Goal: Information Seeking & Learning: Learn about a topic

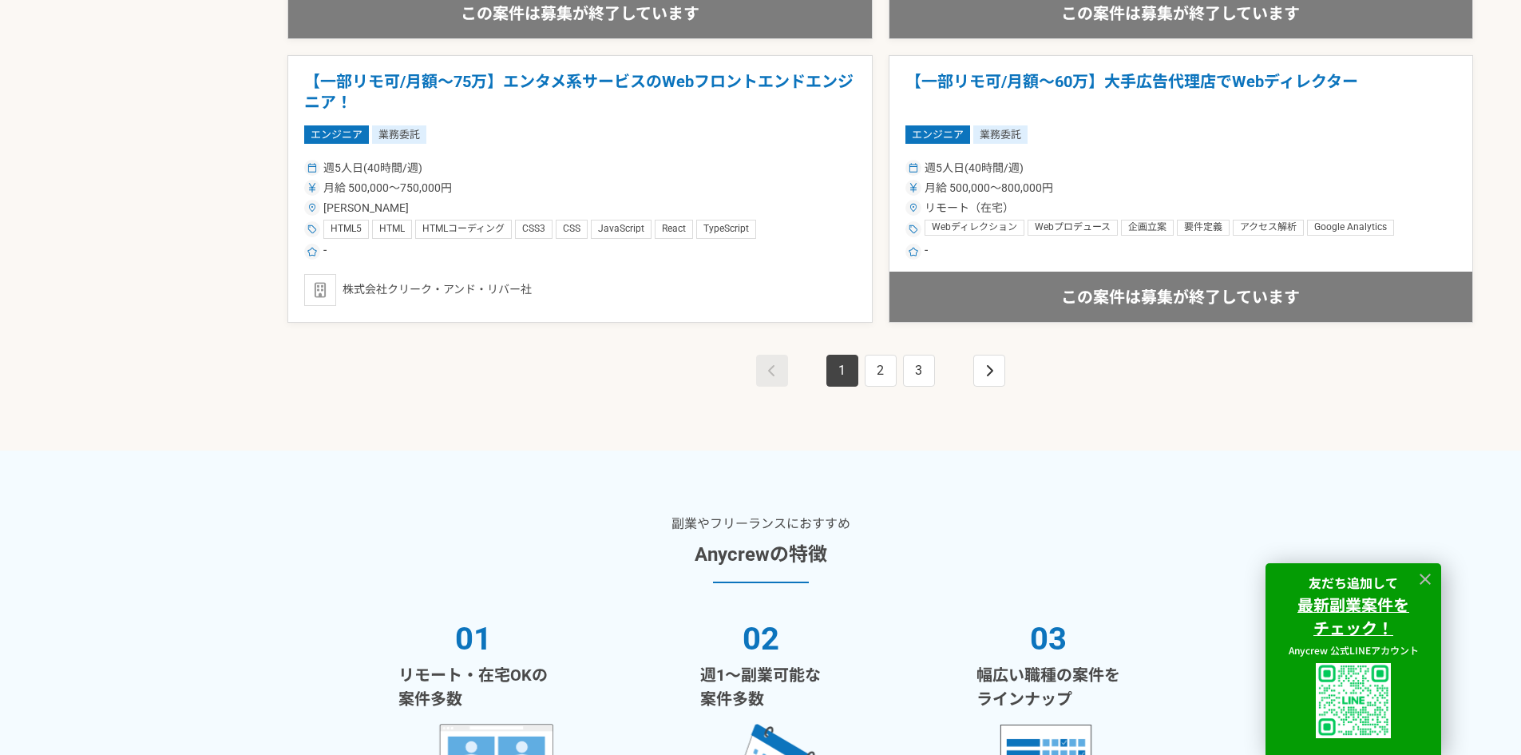
scroll to position [3013, 0]
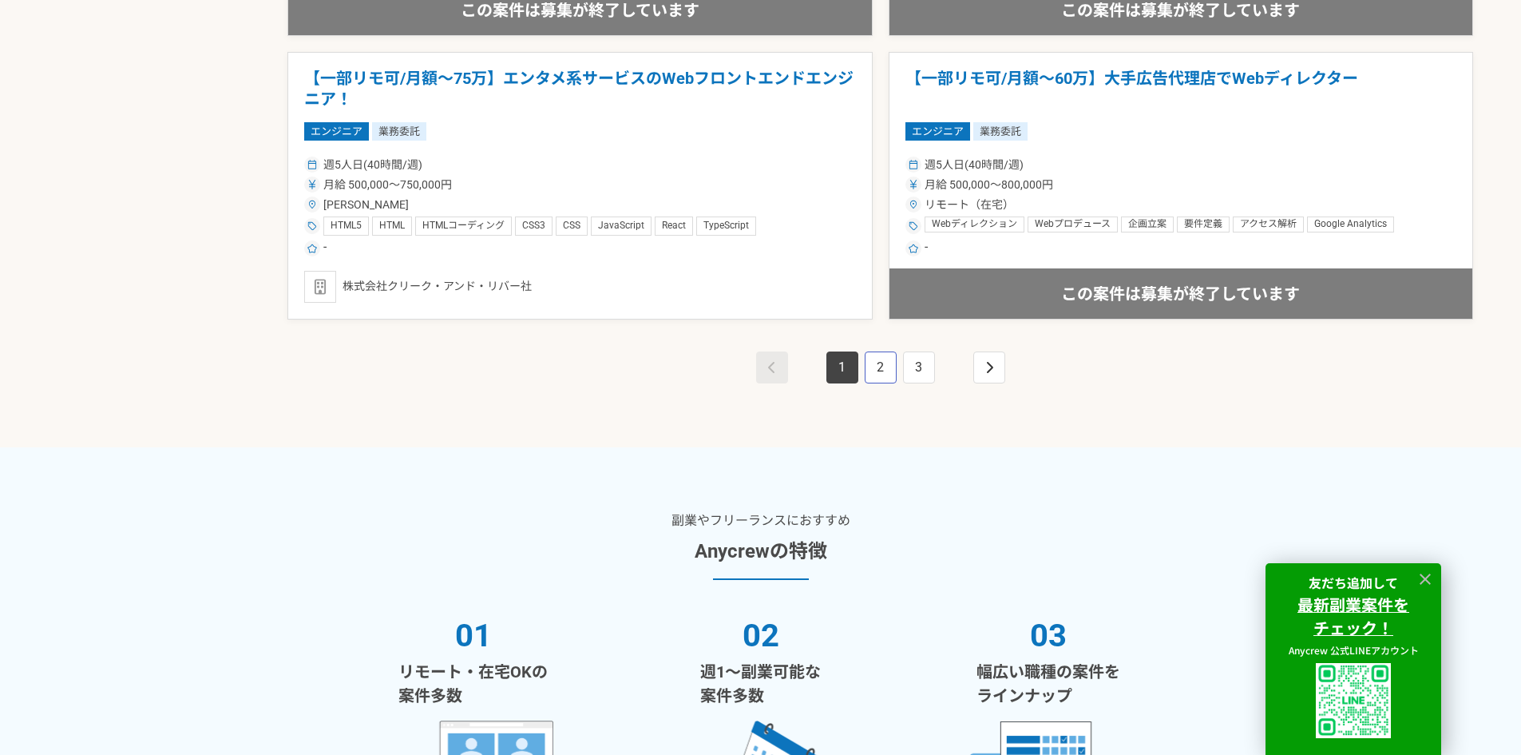
click at [888, 370] on link "2" at bounding box center [881, 367] width 32 height 32
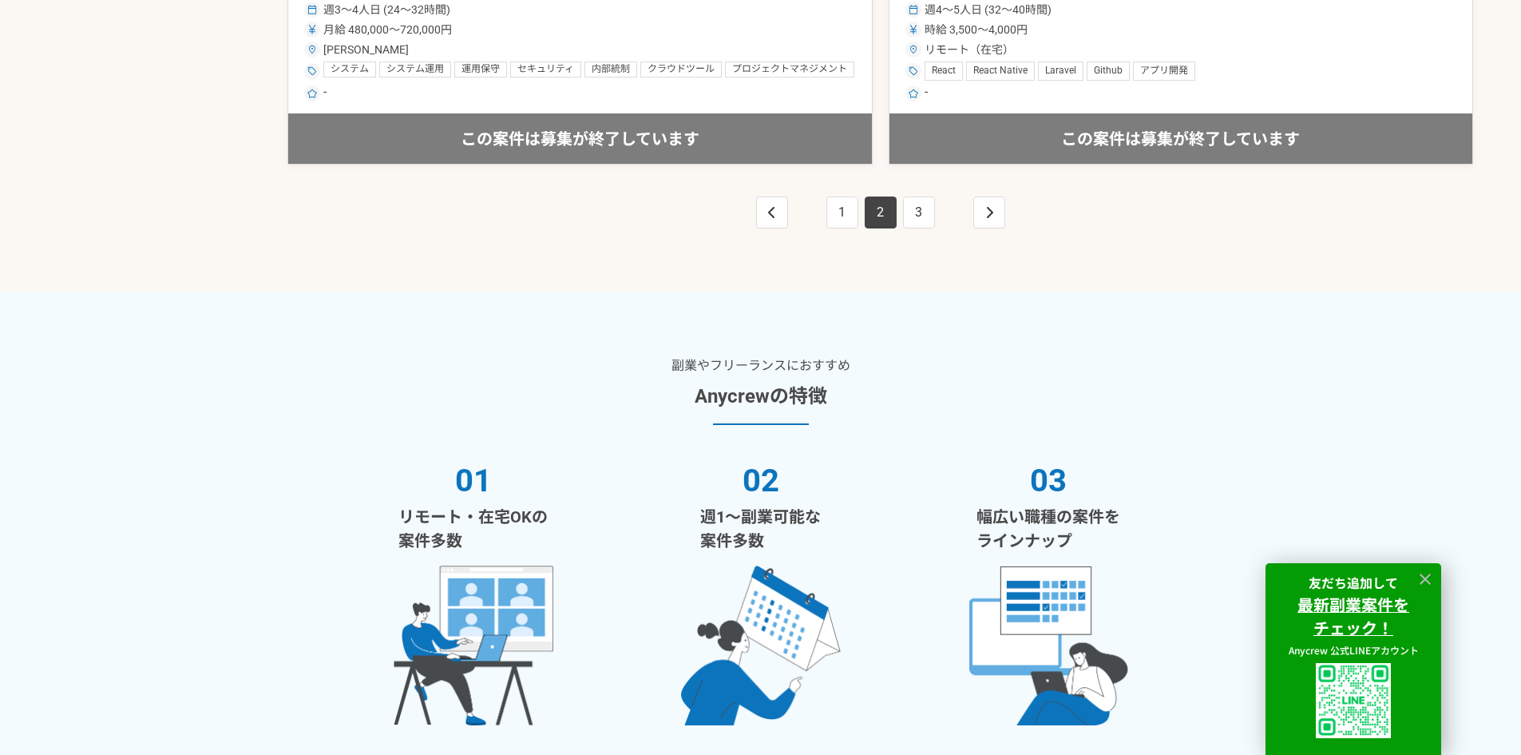
scroll to position [3160, 0]
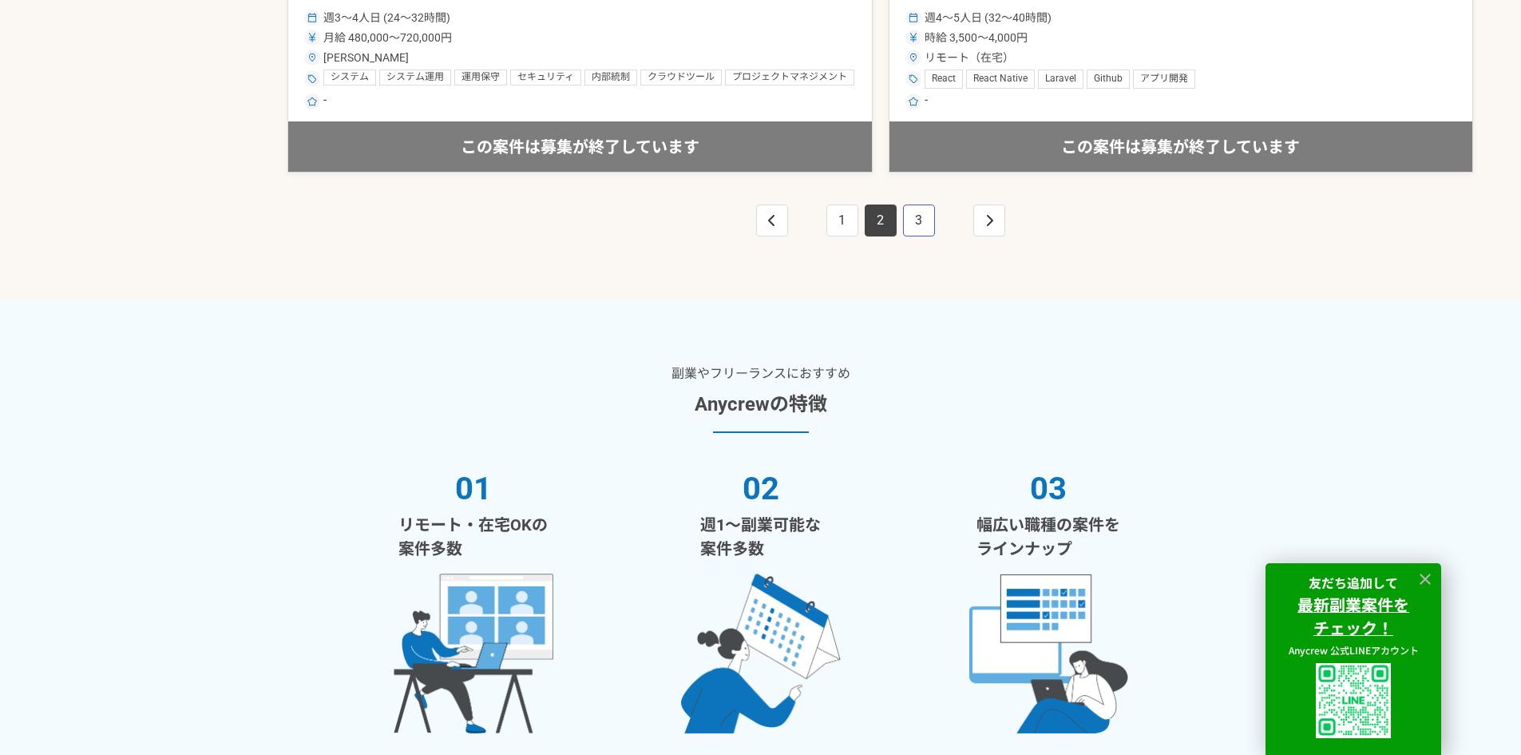
click at [914, 223] on link "3" at bounding box center [919, 220] width 32 height 32
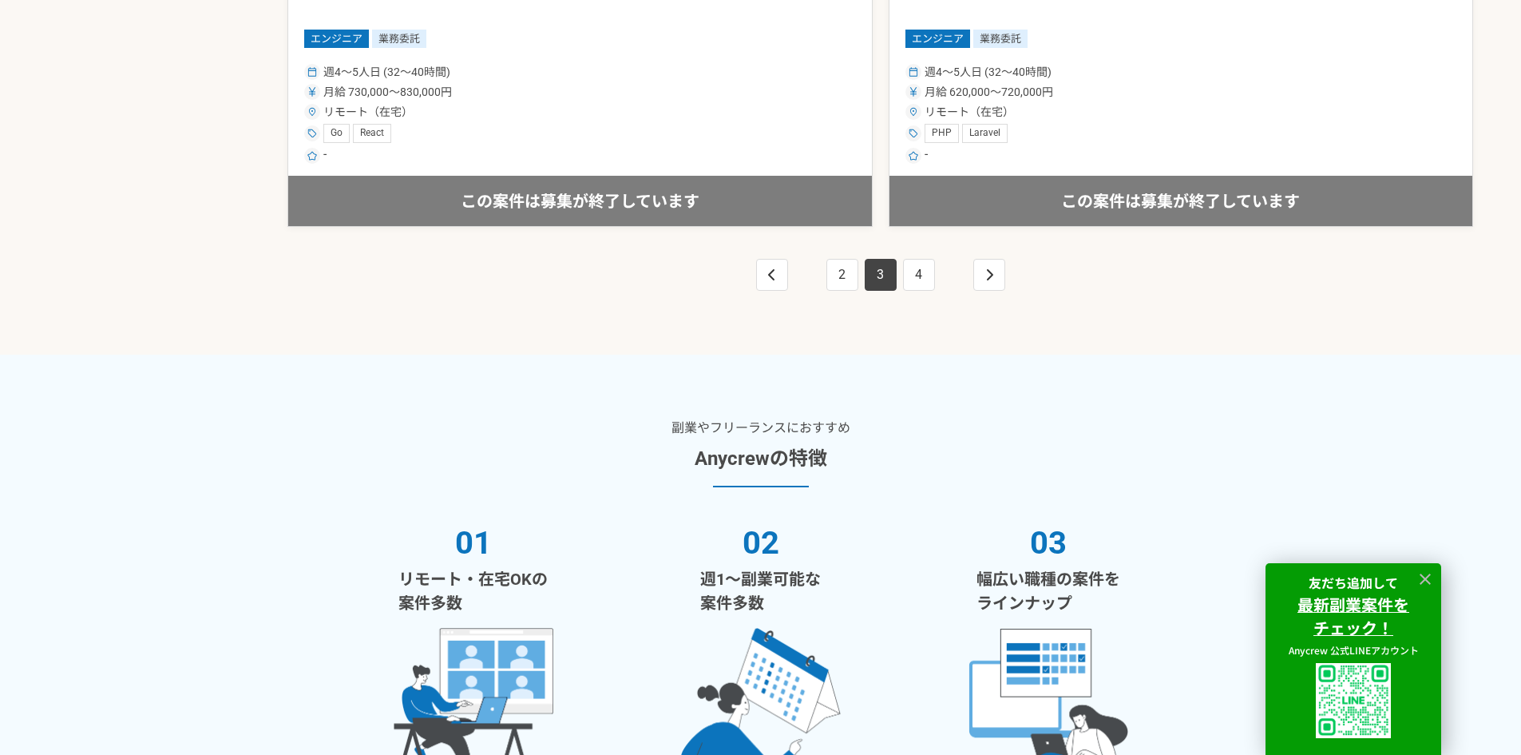
scroll to position [3107, 0]
click at [918, 268] on link "4" at bounding box center [919, 274] width 32 height 32
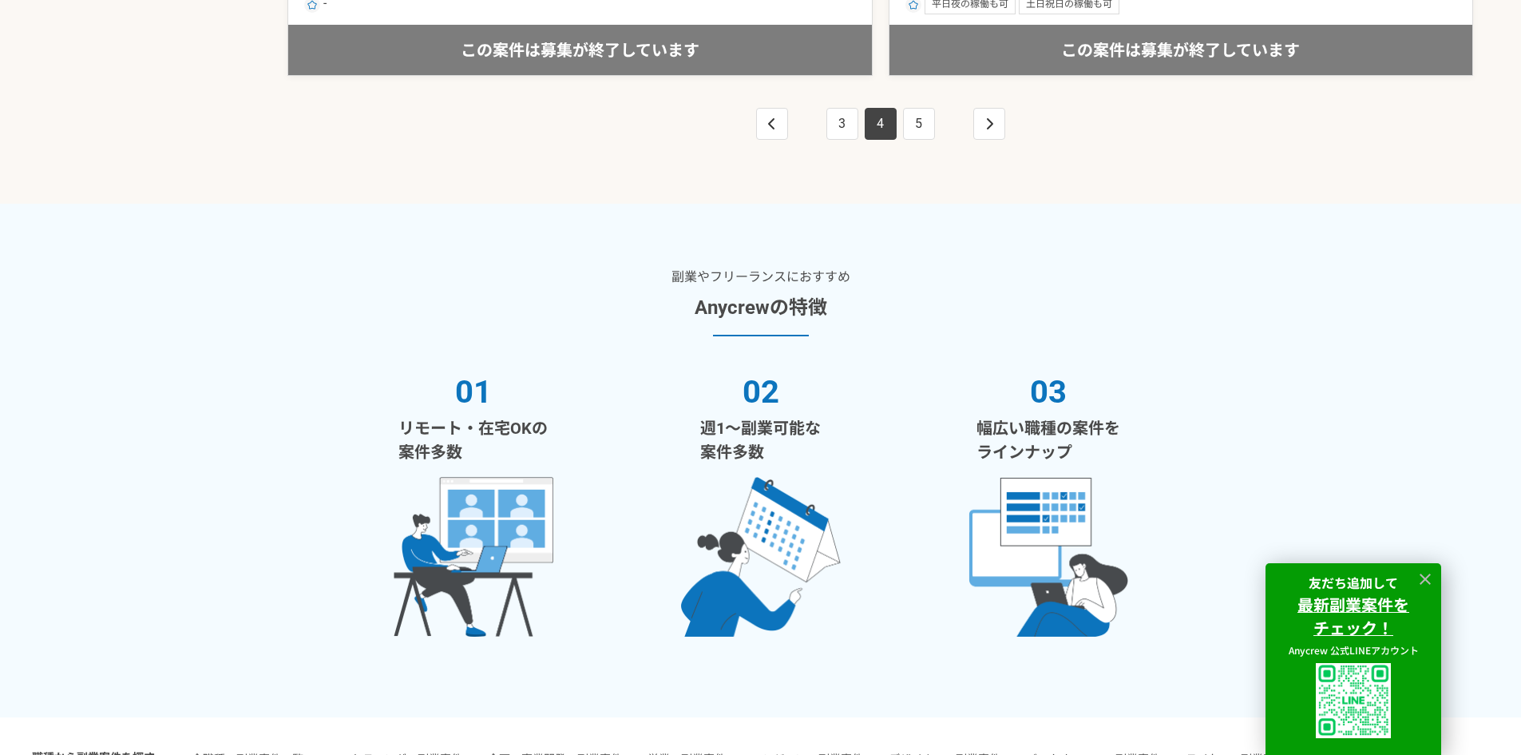
scroll to position [3256, 0]
click at [922, 137] on link "5" at bounding box center [919, 125] width 32 height 32
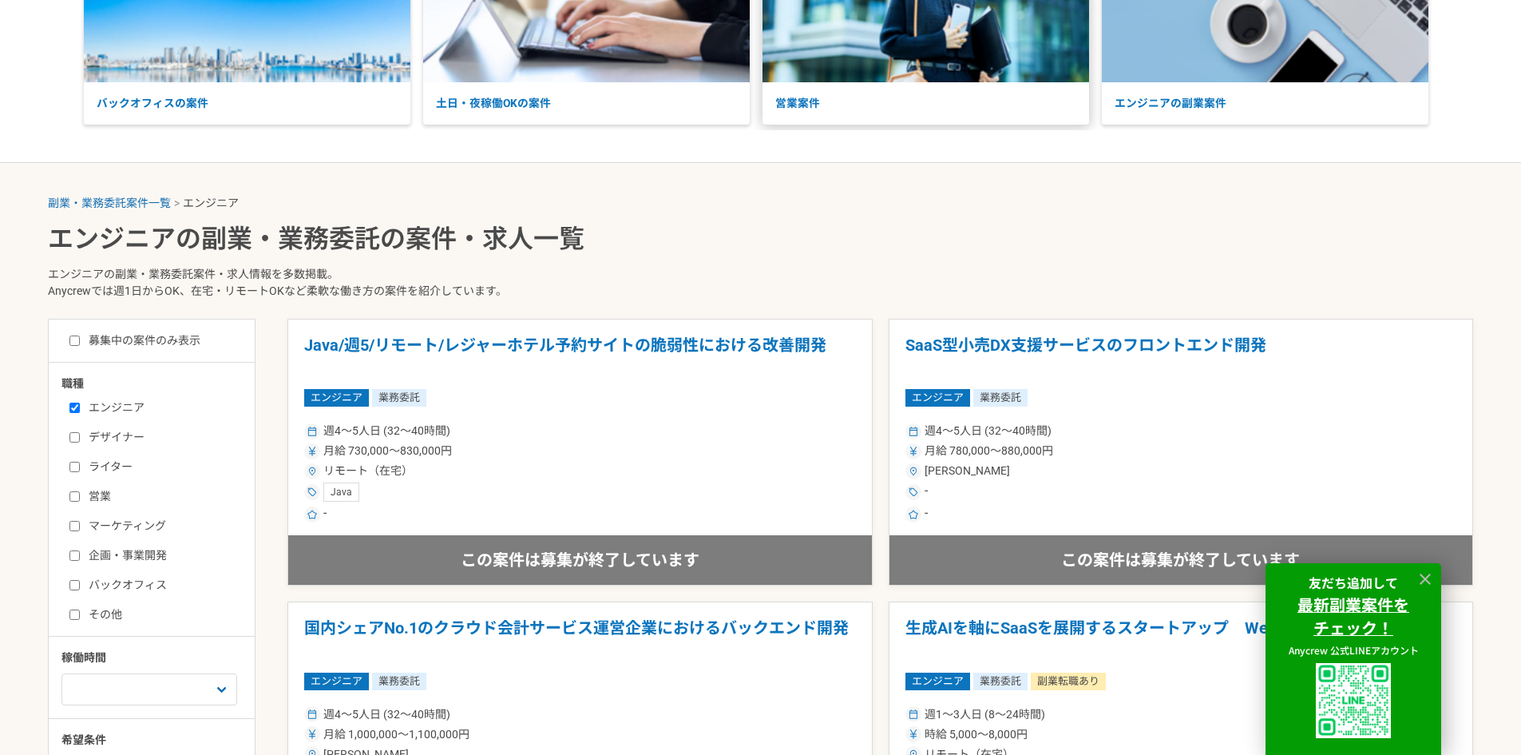
scroll to position [199, 0]
click at [131, 333] on label "募集中の案件のみ表示" at bounding box center [134, 339] width 131 height 17
click at [80, 335] on input "募集中の案件のみ表示" at bounding box center [74, 340] width 10 height 10
checkbox input "true"
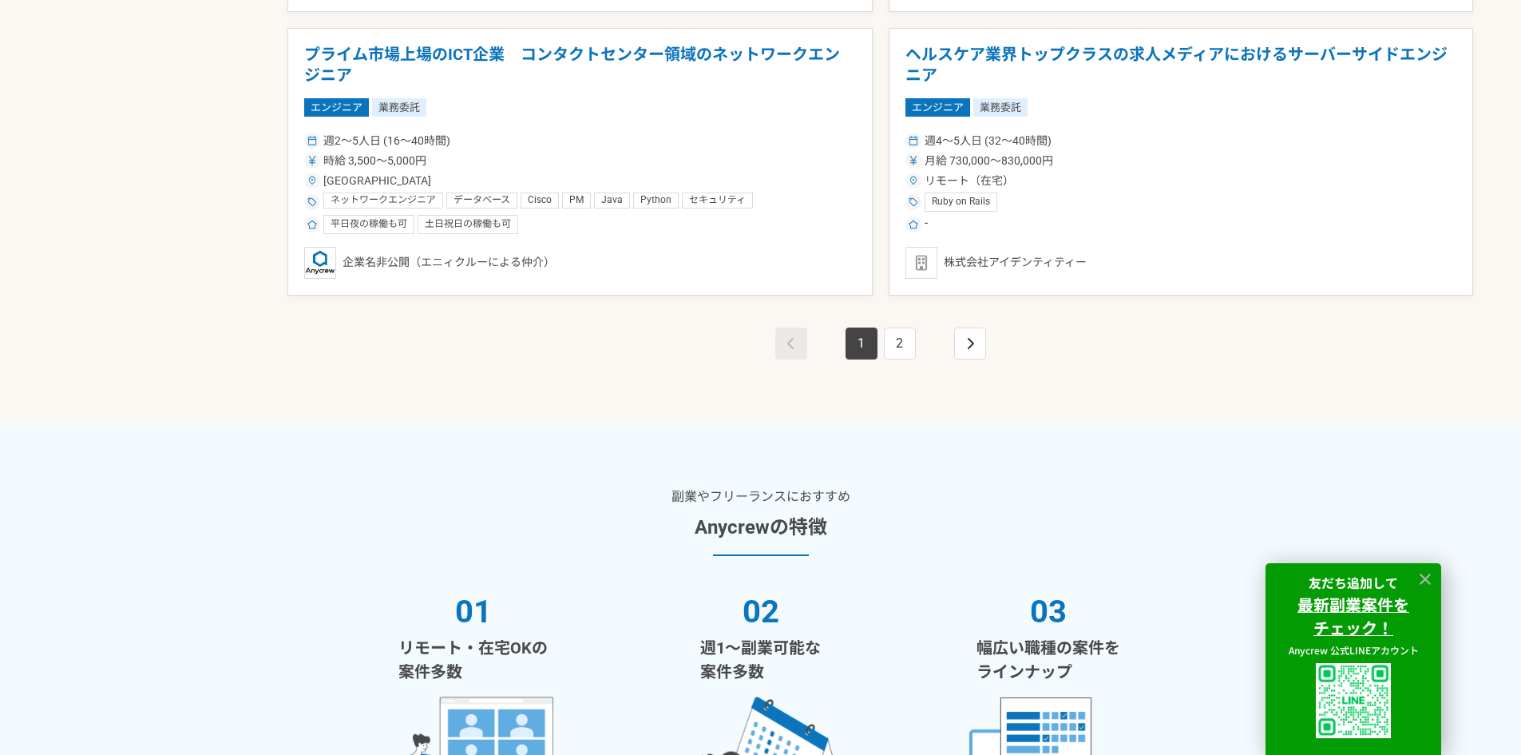
scroll to position [3057, 0]
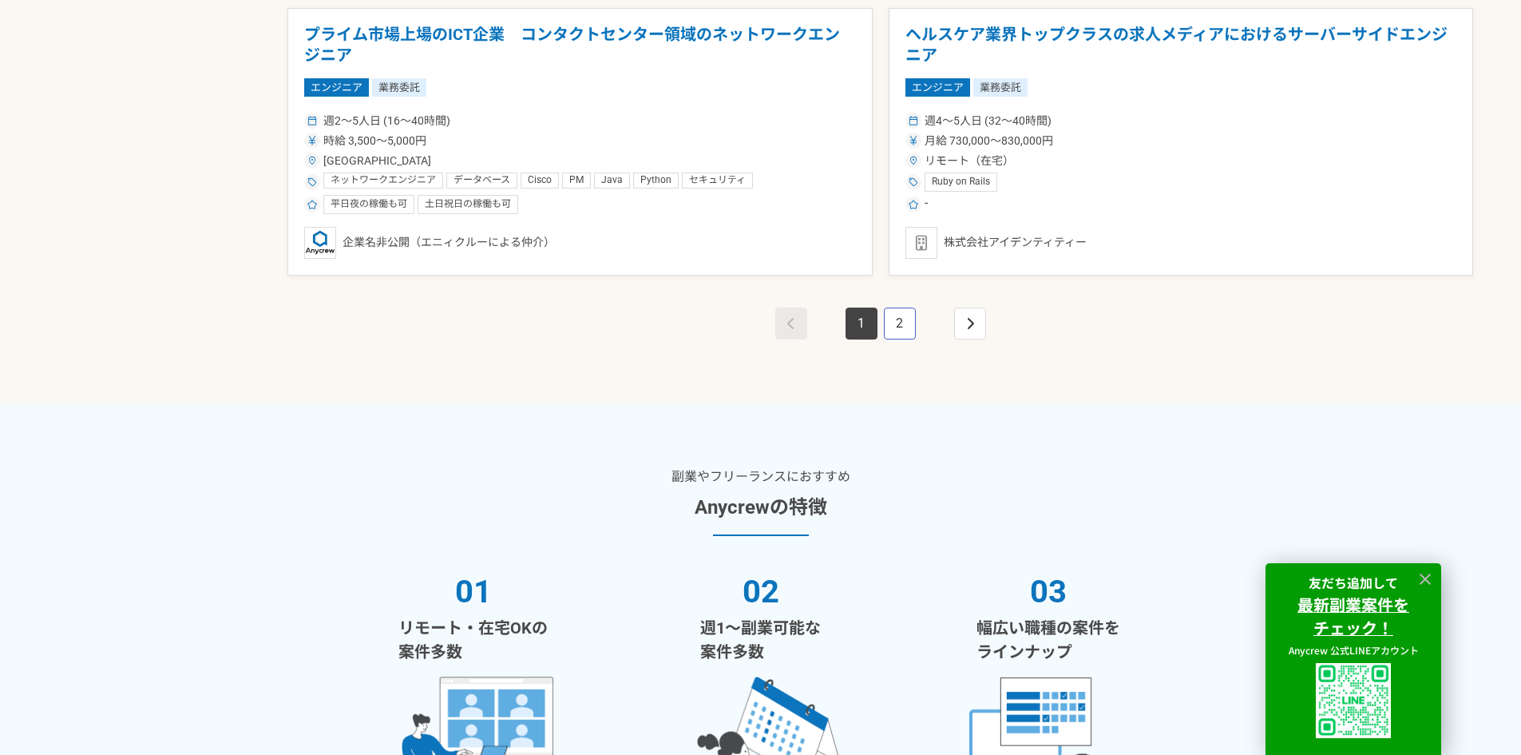
click at [906, 317] on link "2" at bounding box center [900, 323] width 32 height 32
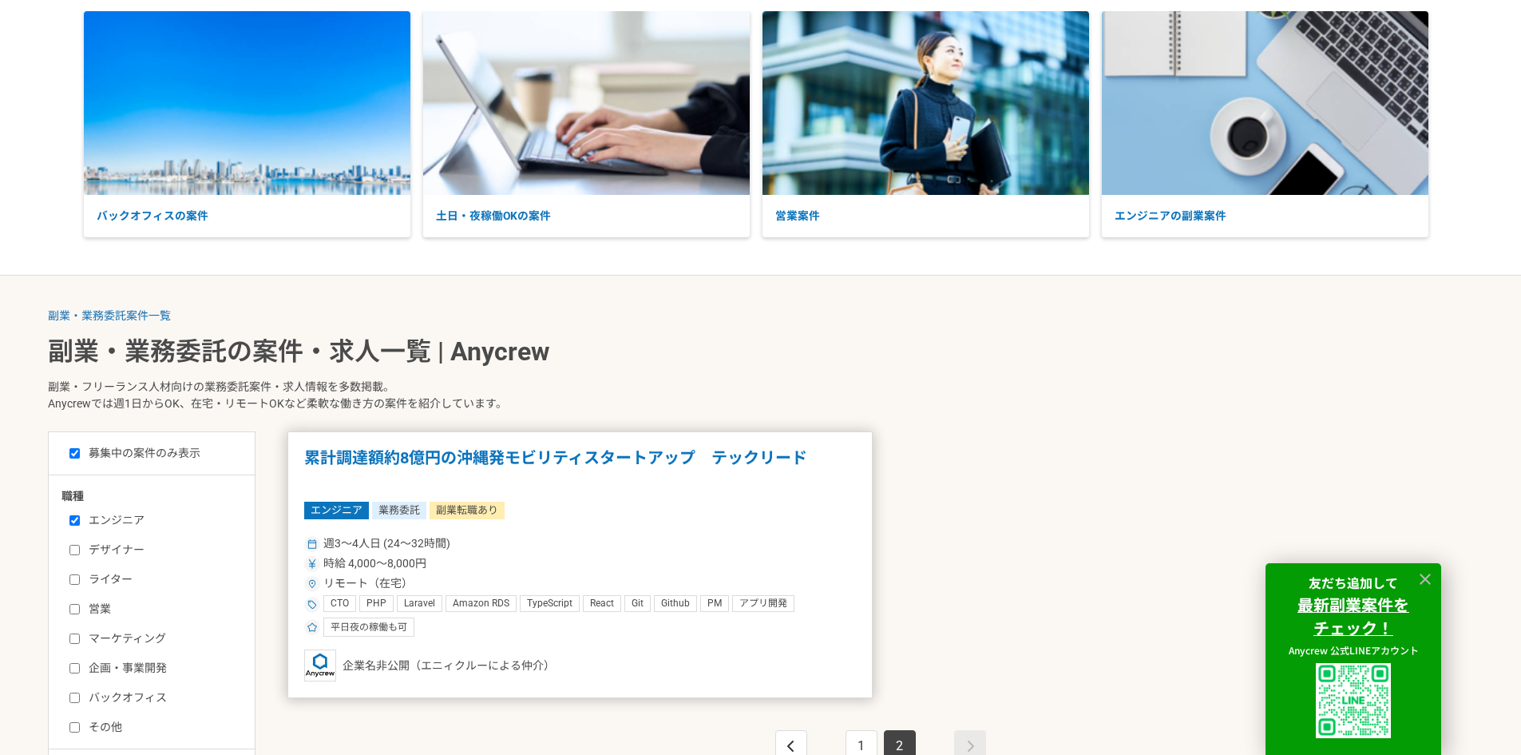
scroll to position [81, 0]
